Goal: Information Seeking & Learning: Learn about a topic

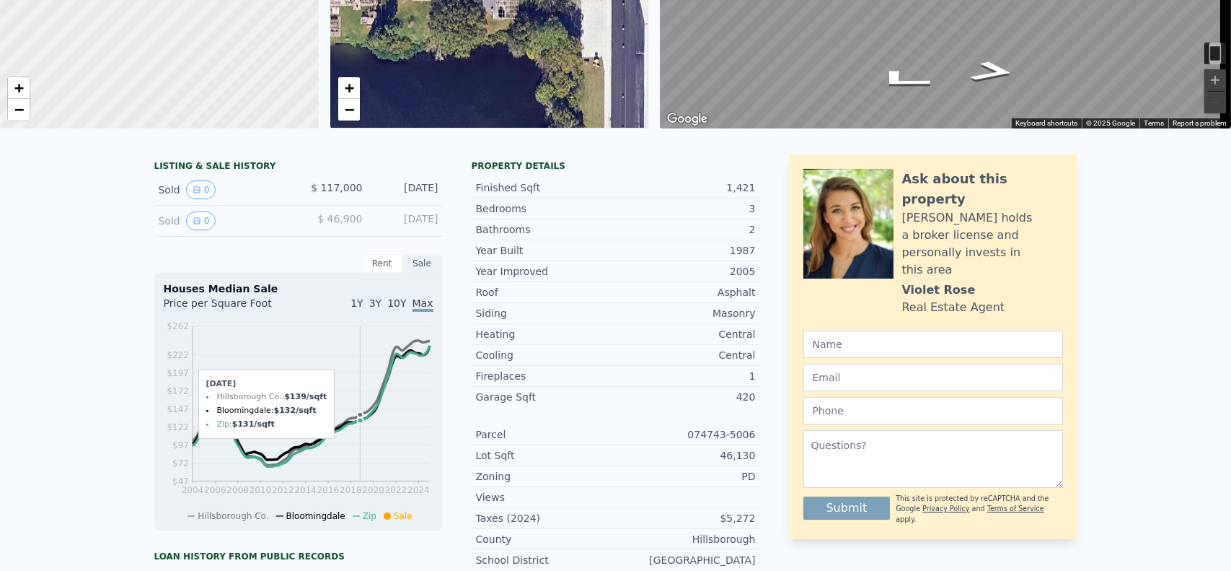
scroll to position [5, 0]
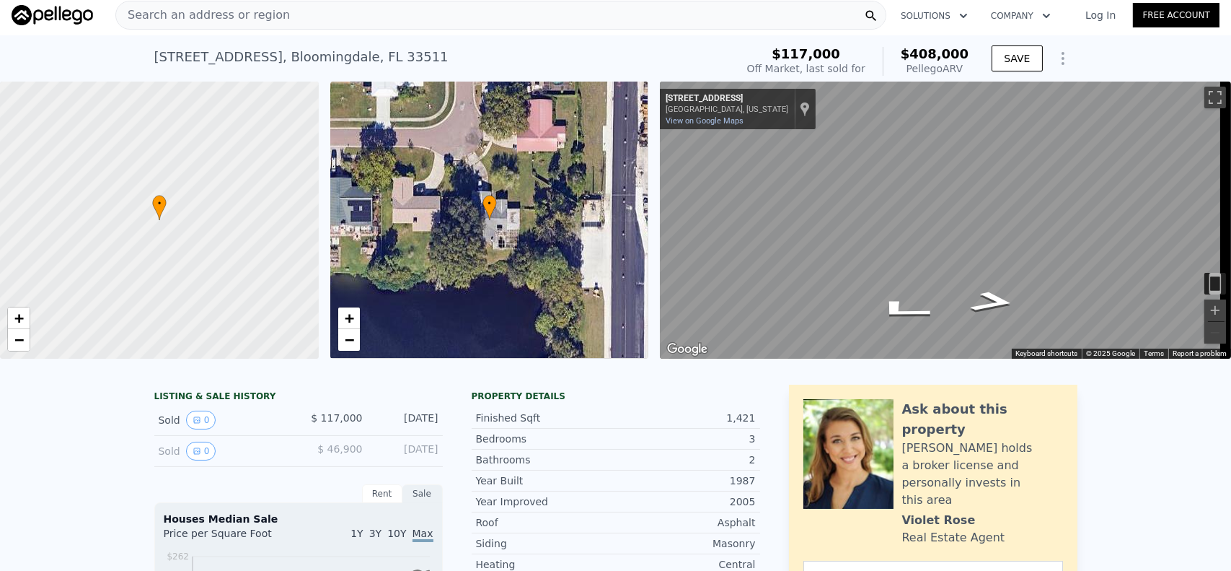
click at [139, 18] on span "Search an address or region" at bounding box center [203, 14] width 174 height 17
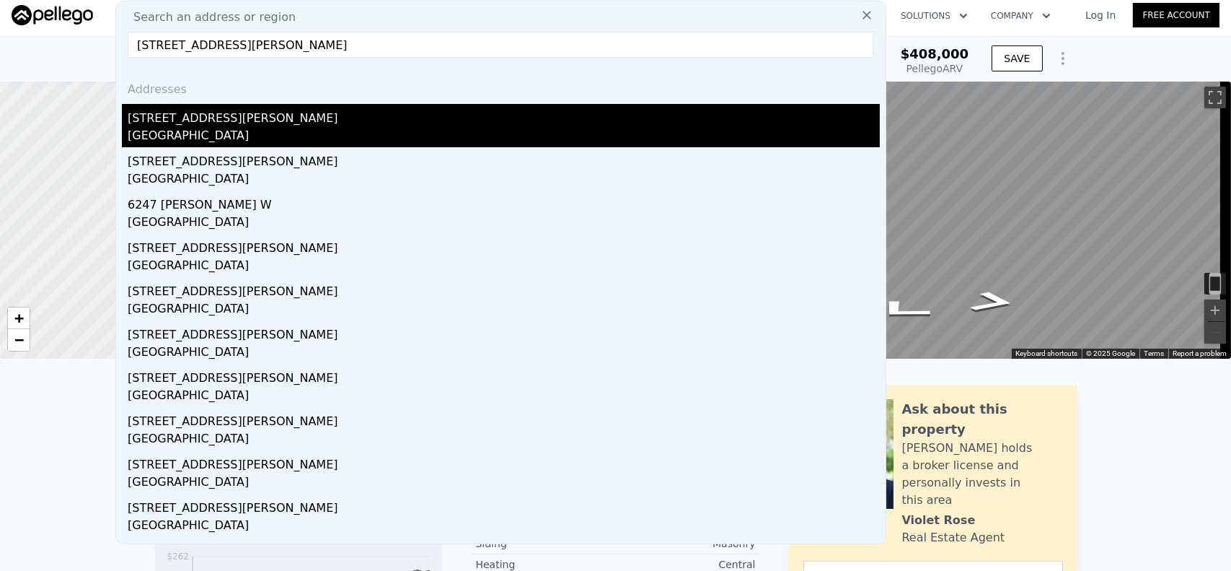
type input "[STREET_ADDRESS][PERSON_NAME]"
click at [197, 127] on div "[GEOGRAPHIC_DATA]" at bounding box center [504, 137] width 752 height 20
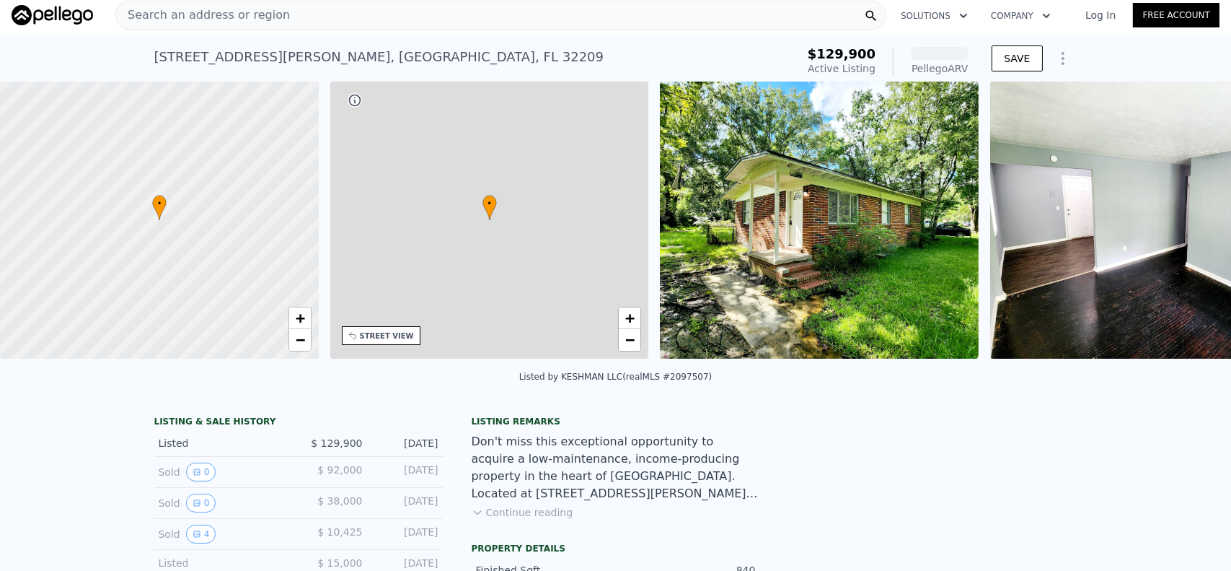
scroll to position [0, 335]
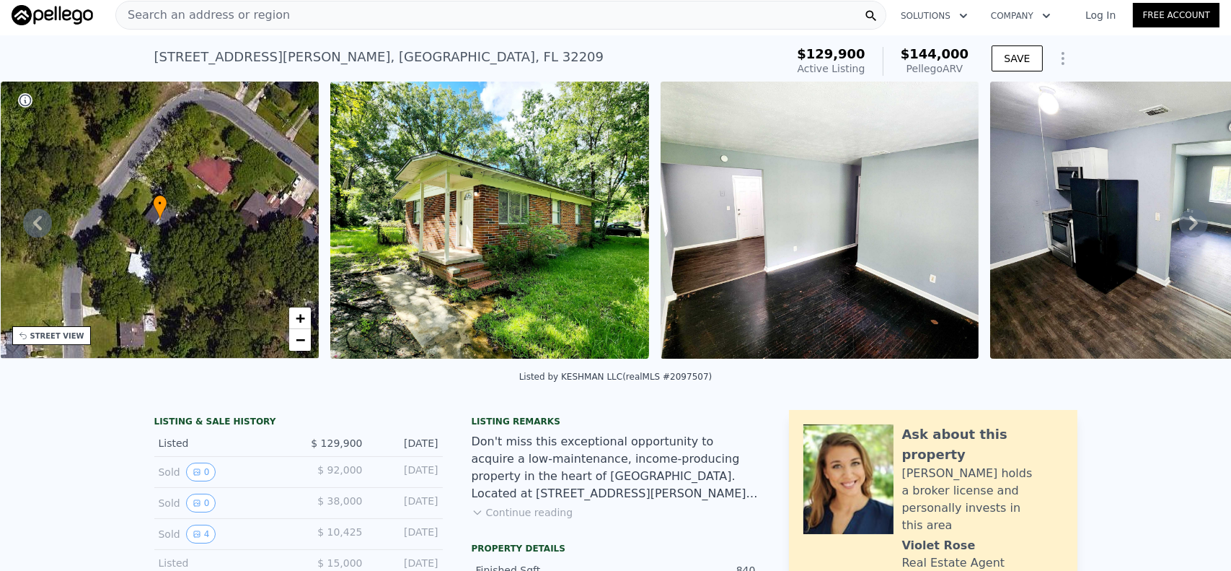
click at [731, 234] on img at bounding box center [820, 220] width 319 height 277
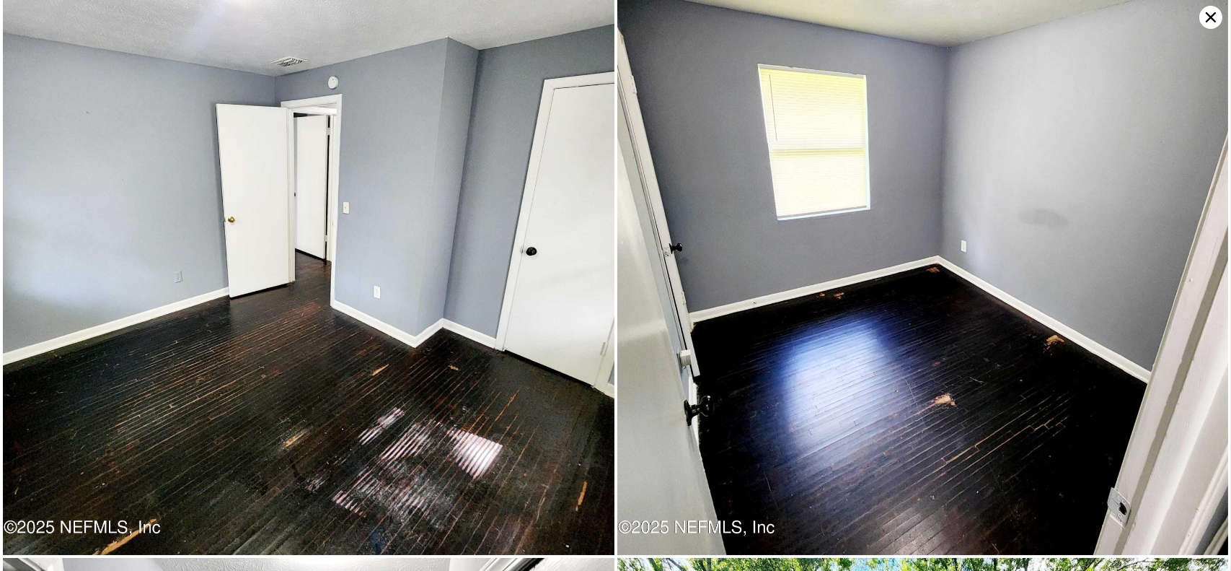
scroll to position [3688, 0]
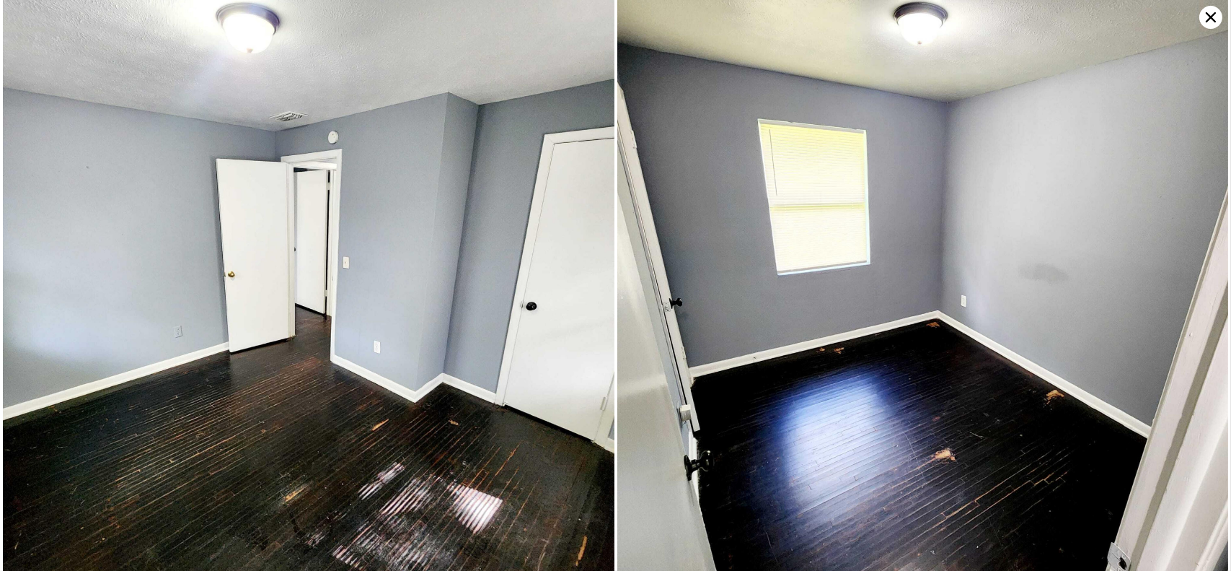
type input "2"
type input "2.5"
type input "1404"
type input "1958"
type input "8155"
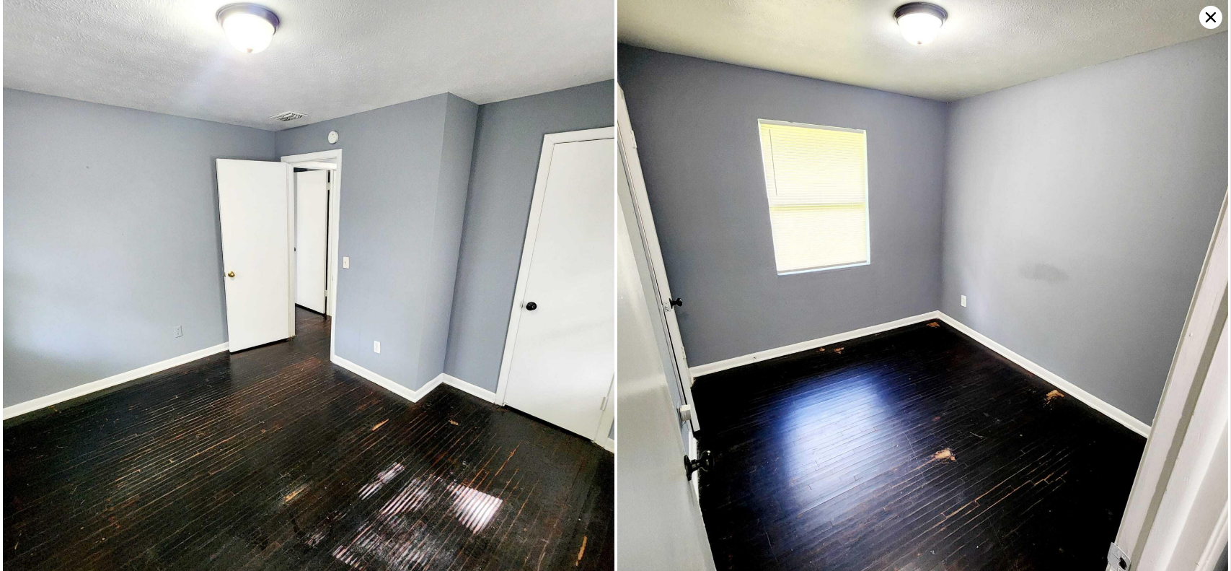
type input "11427"
type input "$ 408,000"
type input "$ 256,487"
